Goal: Task Accomplishment & Management: Manage account settings

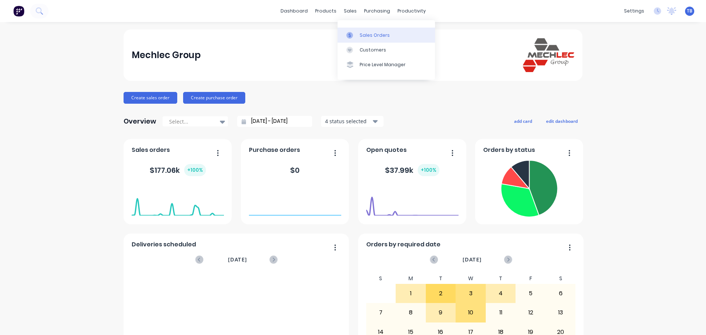
click at [366, 30] on link "Sales Orders" at bounding box center [386, 35] width 97 height 15
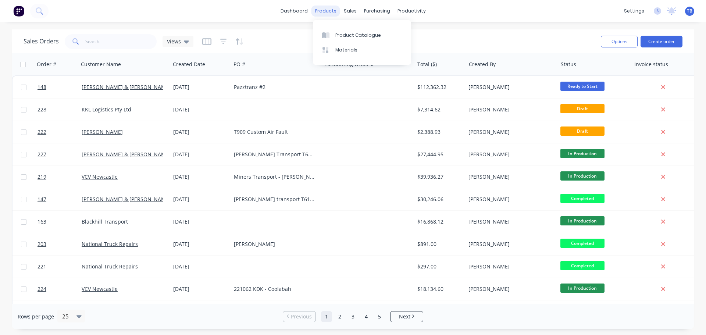
click at [324, 11] on div "products" at bounding box center [326, 11] width 29 height 11
click at [340, 25] on div "Product Catalogue Materials" at bounding box center [361, 42] width 97 height 45
click at [344, 31] on link "Product Catalogue" at bounding box center [361, 35] width 97 height 15
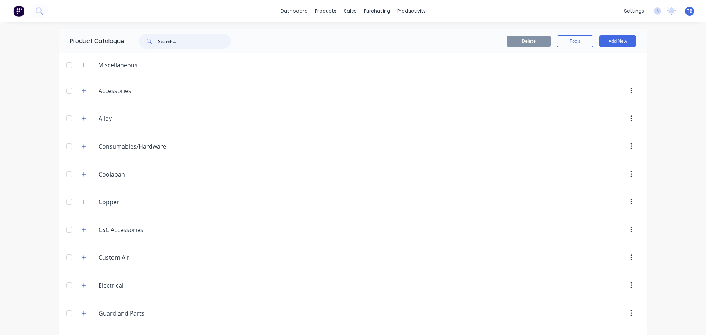
click at [189, 40] on input "text" at bounding box center [194, 41] width 73 height 15
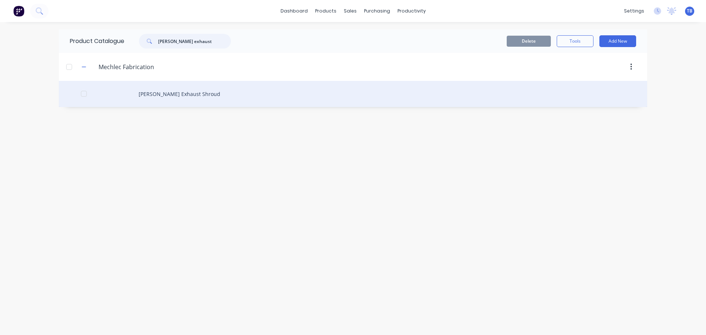
type input "[PERSON_NAME] exhaust"
click at [158, 86] on div "[PERSON_NAME] Exhaust Shroud" at bounding box center [353, 94] width 589 height 26
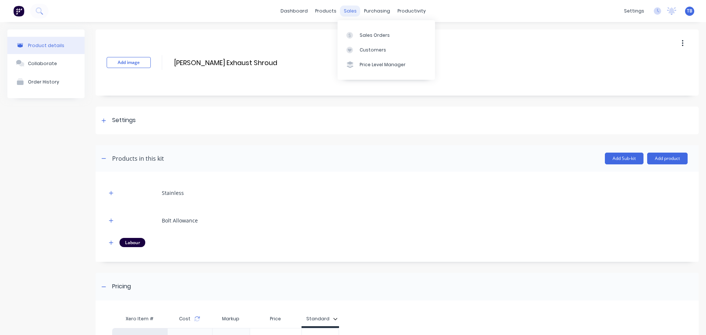
click at [354, 8] on div "sales" at bounding box center [350, 11] width 20 height 11
click at [376, 39] on link "Sales Orders" at bounding box center [386, 35] width 97 height 15
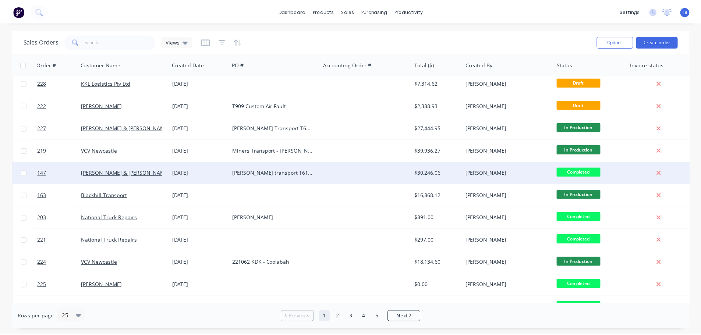
scroll to position [37, 0]
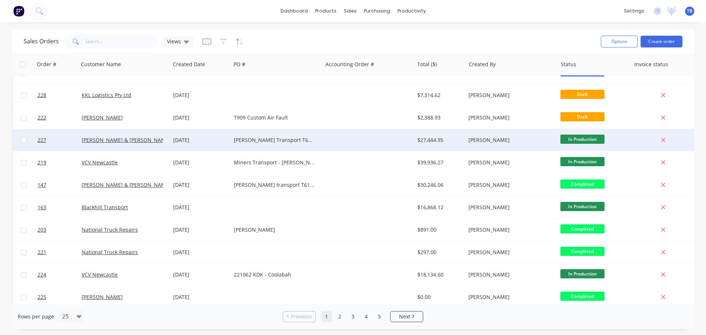
click at [273, 136] on div "[PERSON_NAME] Transport T610SAR Chassis - 492792" at bounding box center [277, 140] width 92 height 22
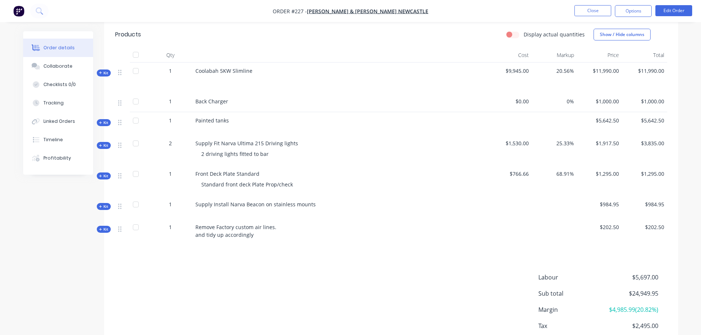
scroll to position [184, 0]
click at [666, 10] on button "Edit Order" at bounding box center [673, 10] width 37 height 11
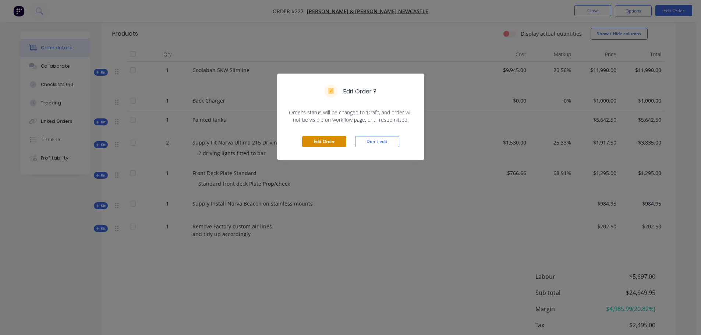
click at [335, 141] on button "Edit Order" at bounding box center [324, 141] width 44 height 11
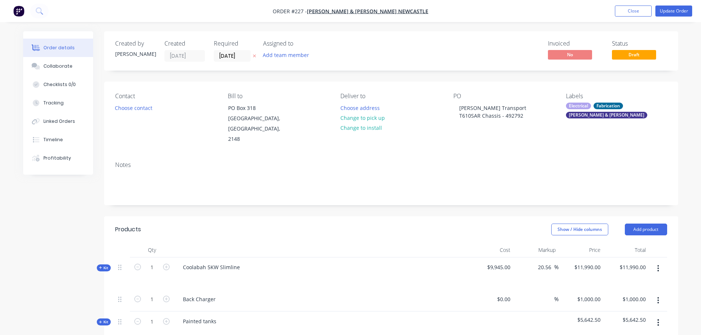
scroll to position [74, 0]
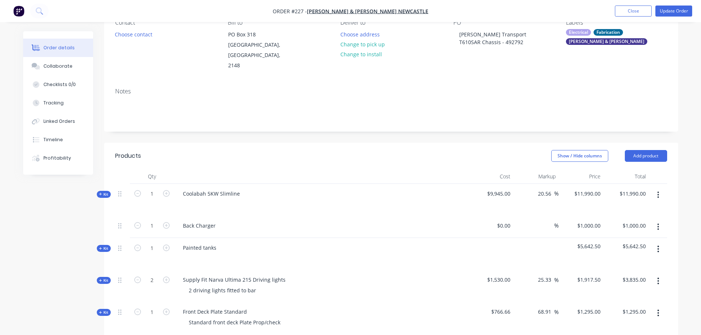
click at [105, 246] on span "Kit" at bounding box center [104, 249] width 10 height 6
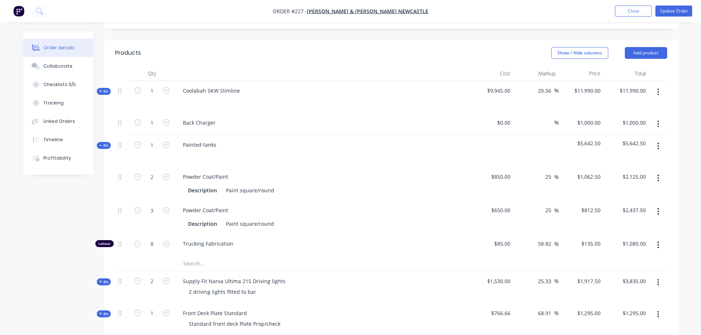
scroll to position [184, 0]
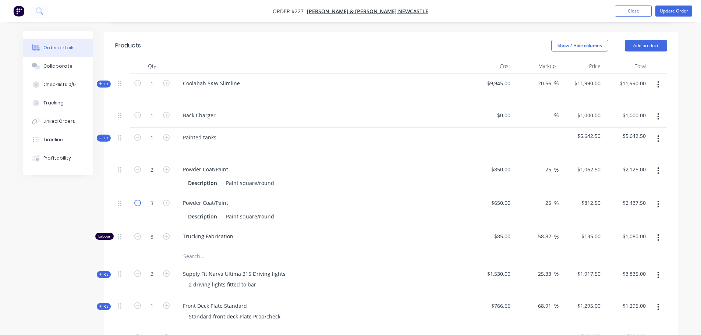
click at [137, 200] on icon "button" at bounding box center [137, 203] width 7 height 7
type input "2"
type input "$1,625.00"
click at [137, 200] on icon "button" at bounding box center [137, 203] width 7 height 7
type input "1"
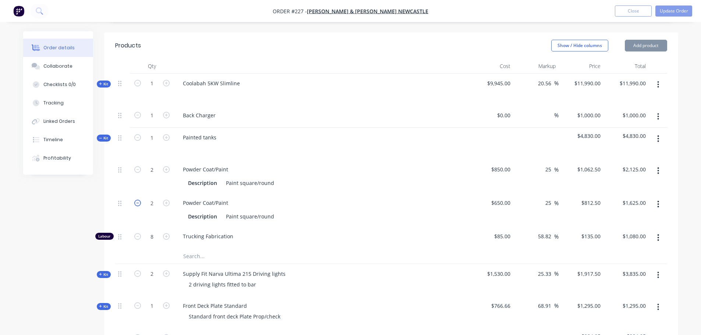
type input "$812.50"
click at [137, 200] on icon "button" at bounding box center [137, 203] width 7 height 7
type input "0"
type input "$0.00"
click at [139, 233] on icon "button" at bounding box center [137, 236] width 7 height 7
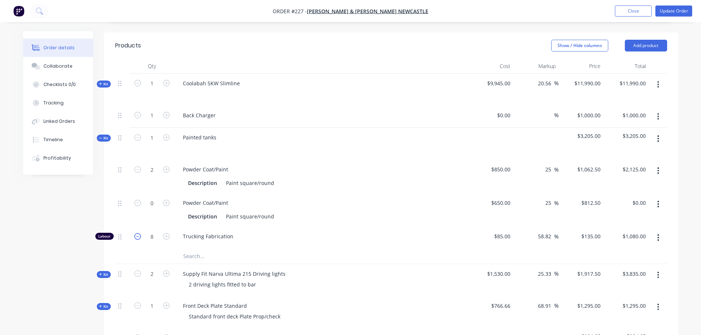
type input "7"
type input "$945.00"
click at [139, 233] on icon "button" at bounding box center [137, 236] width 7 height 7
type input "6"
type input "$810.00"
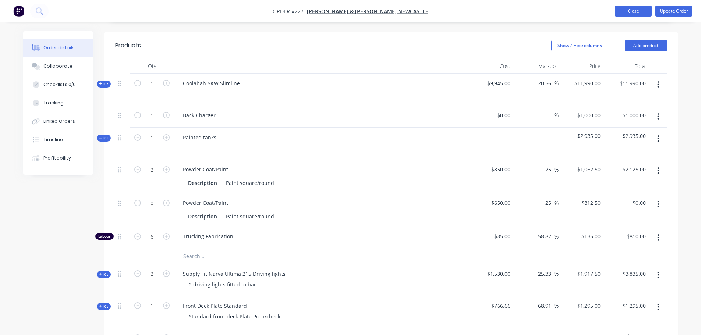
click at [627, 12] on button "Close" at bounding box center [633, 11] width 37 height 11
